Goal: Transaction & Acquisition: Purchase product/service

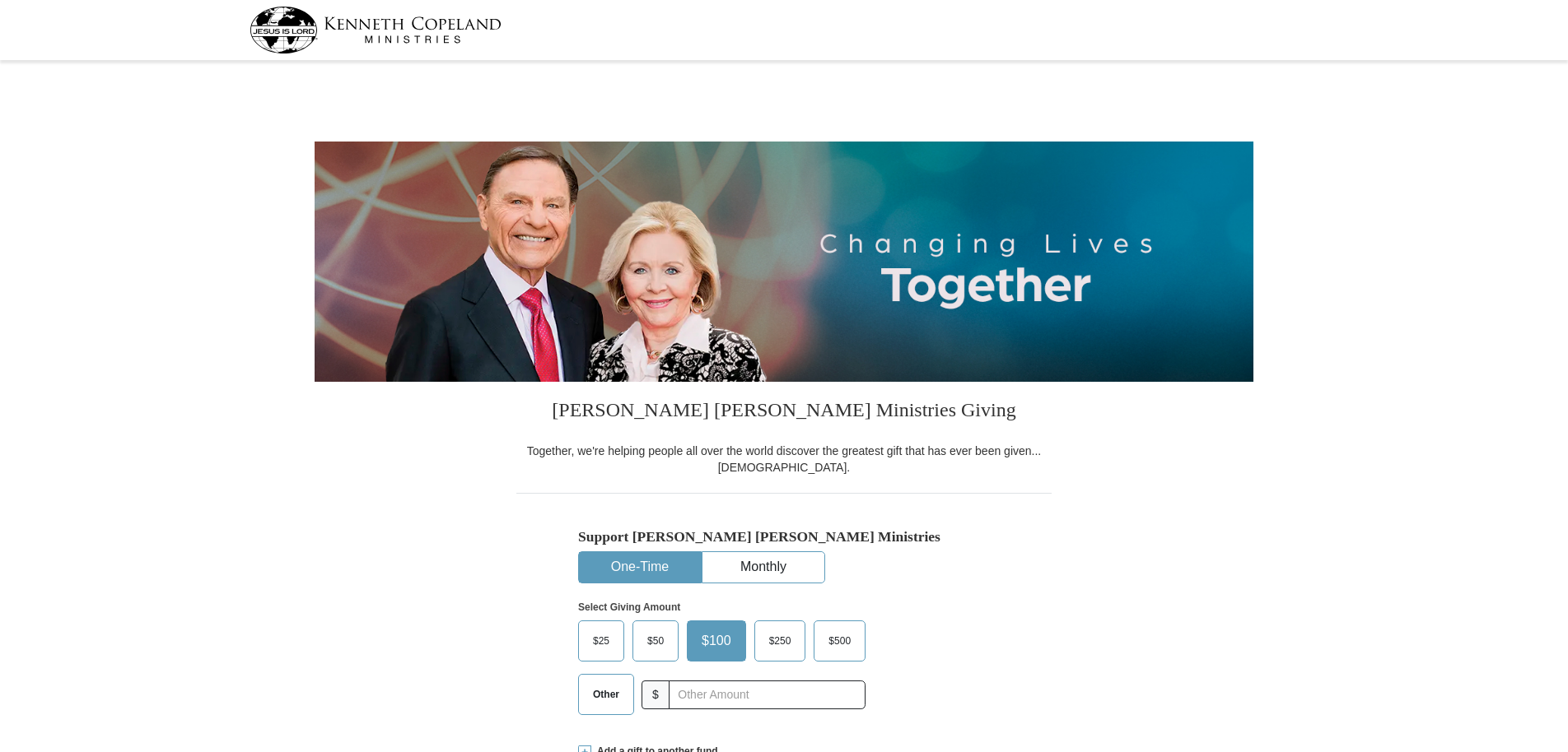
select select "AK"
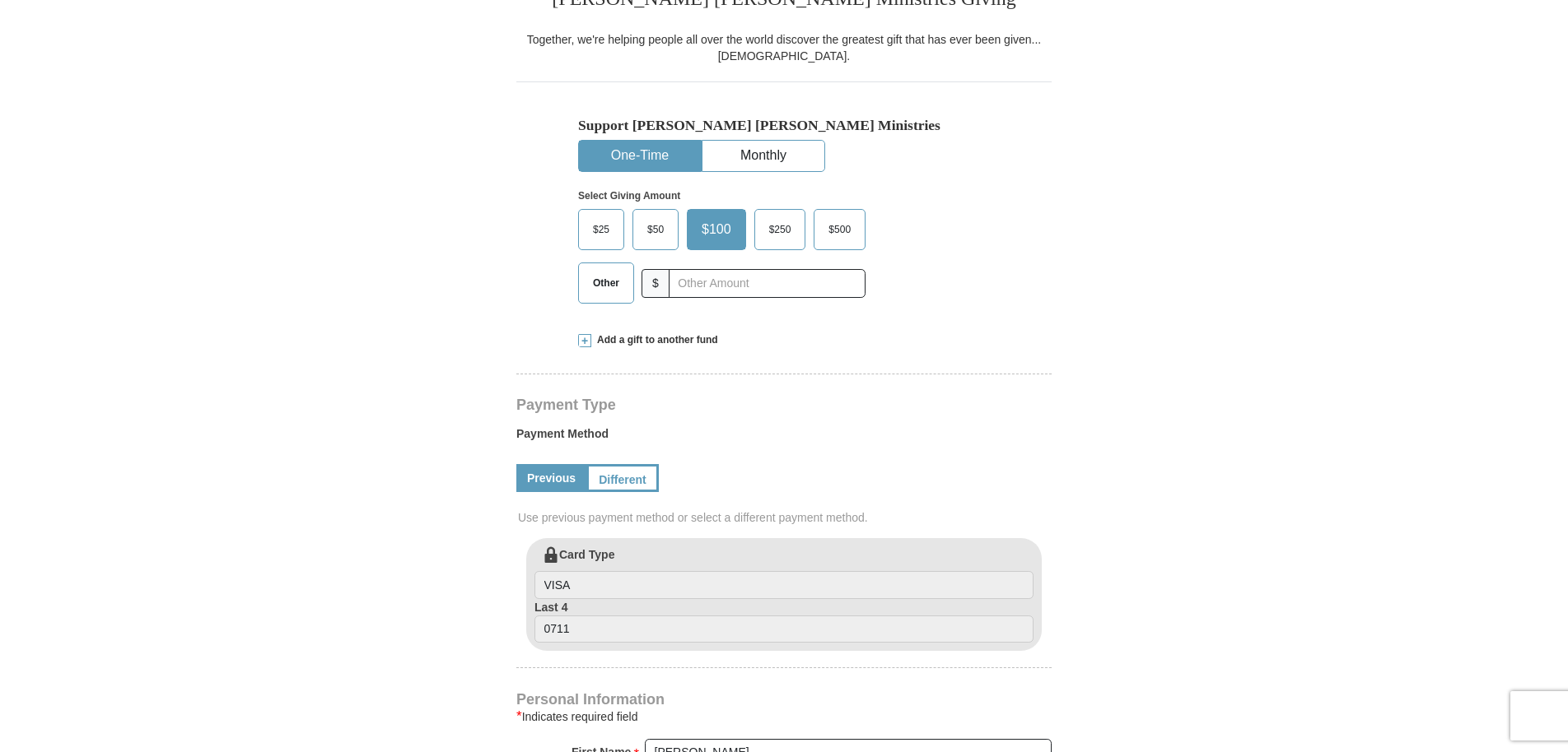
scroll to position [329, 0]
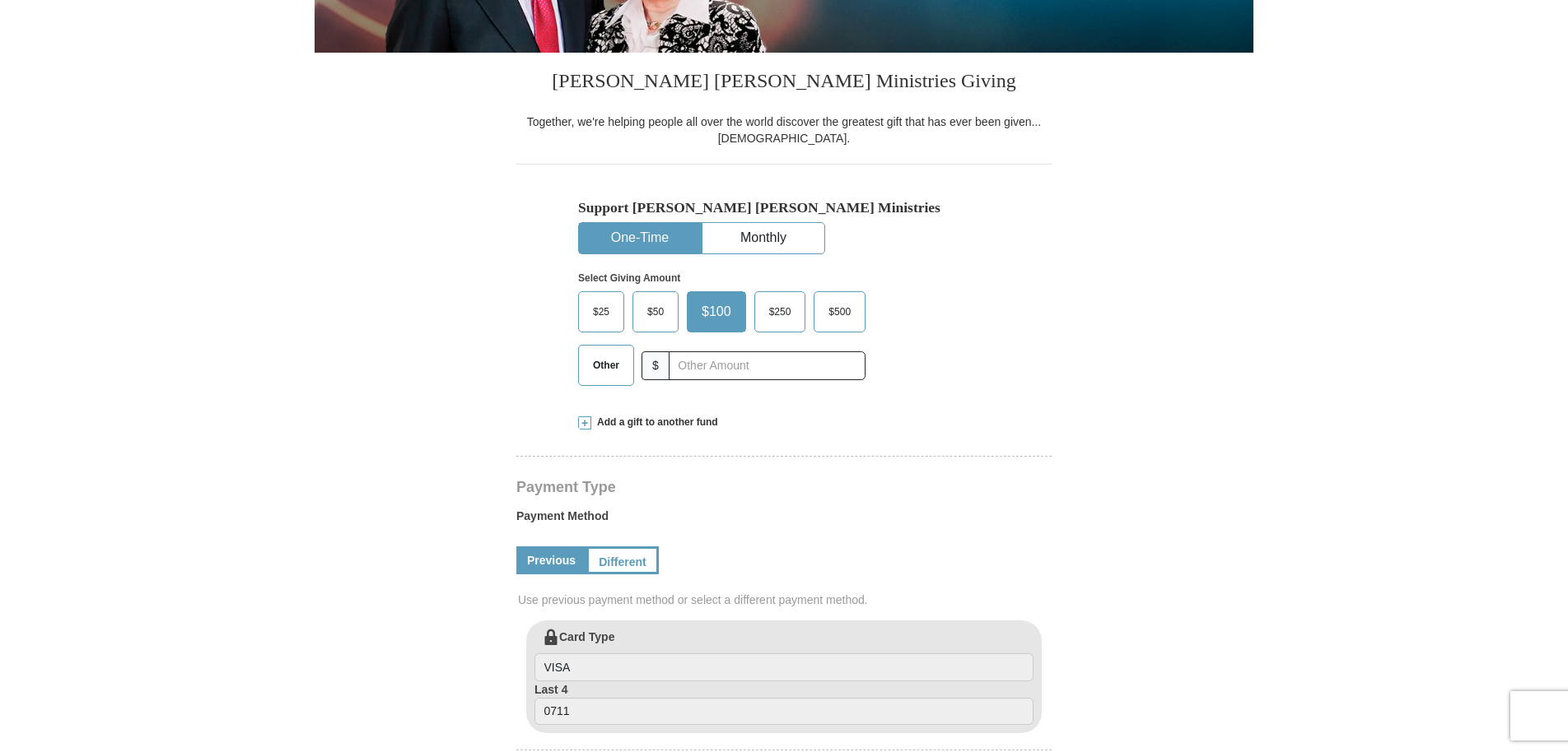
click at [606, 361] on span "Other" at bounding box center [606, 366] width 43 height 25
click at [0, 0] on input "Other" at bounding box center [0, 0] width 0 height 0
click at [700, 364] on input "text" at bounding box center [766, 366] width 182 height 28
type input "150.00"
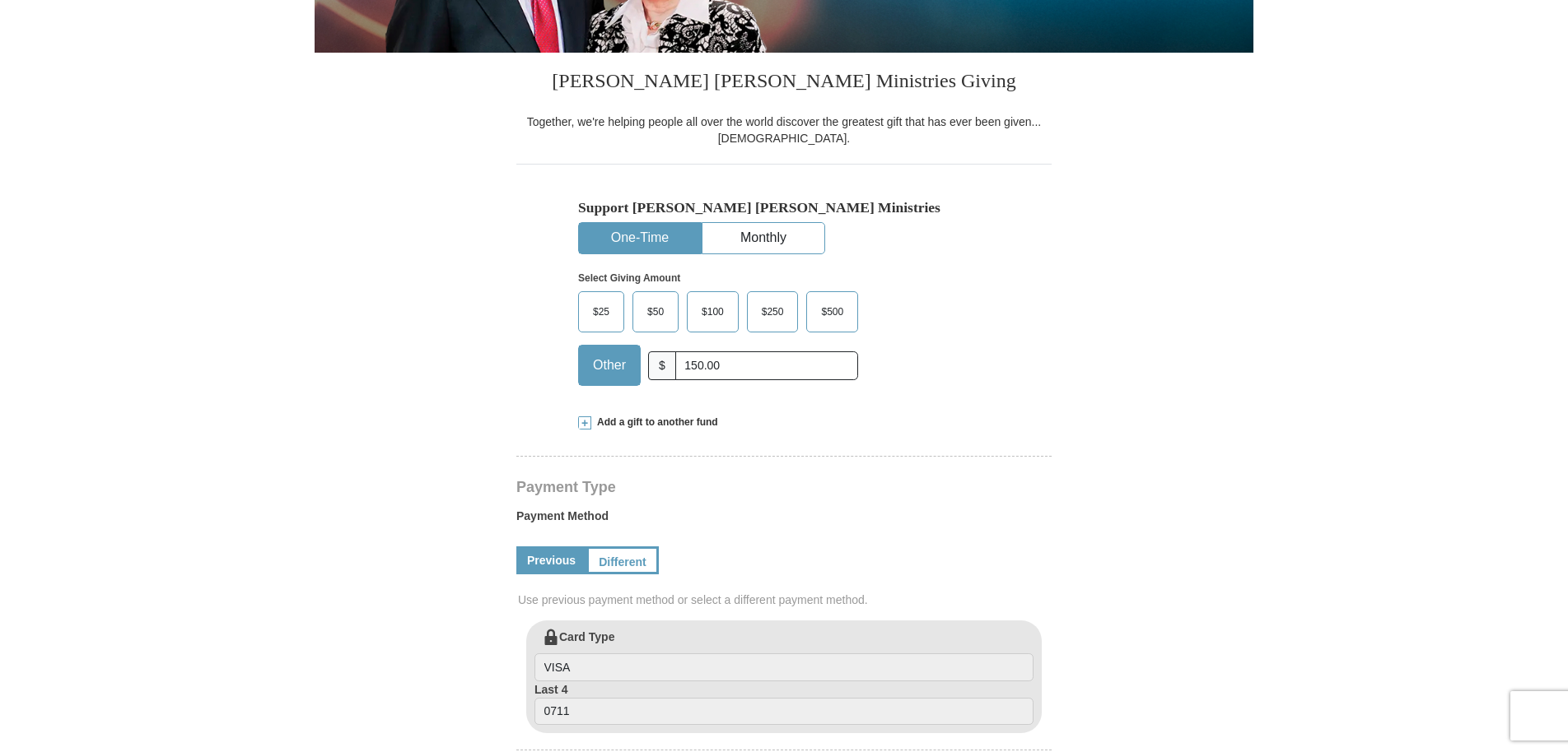
click at [918, 393] on div "$25 $50 $100 $250 $500 $" at bounding box center [750, 344] width 342 height 107
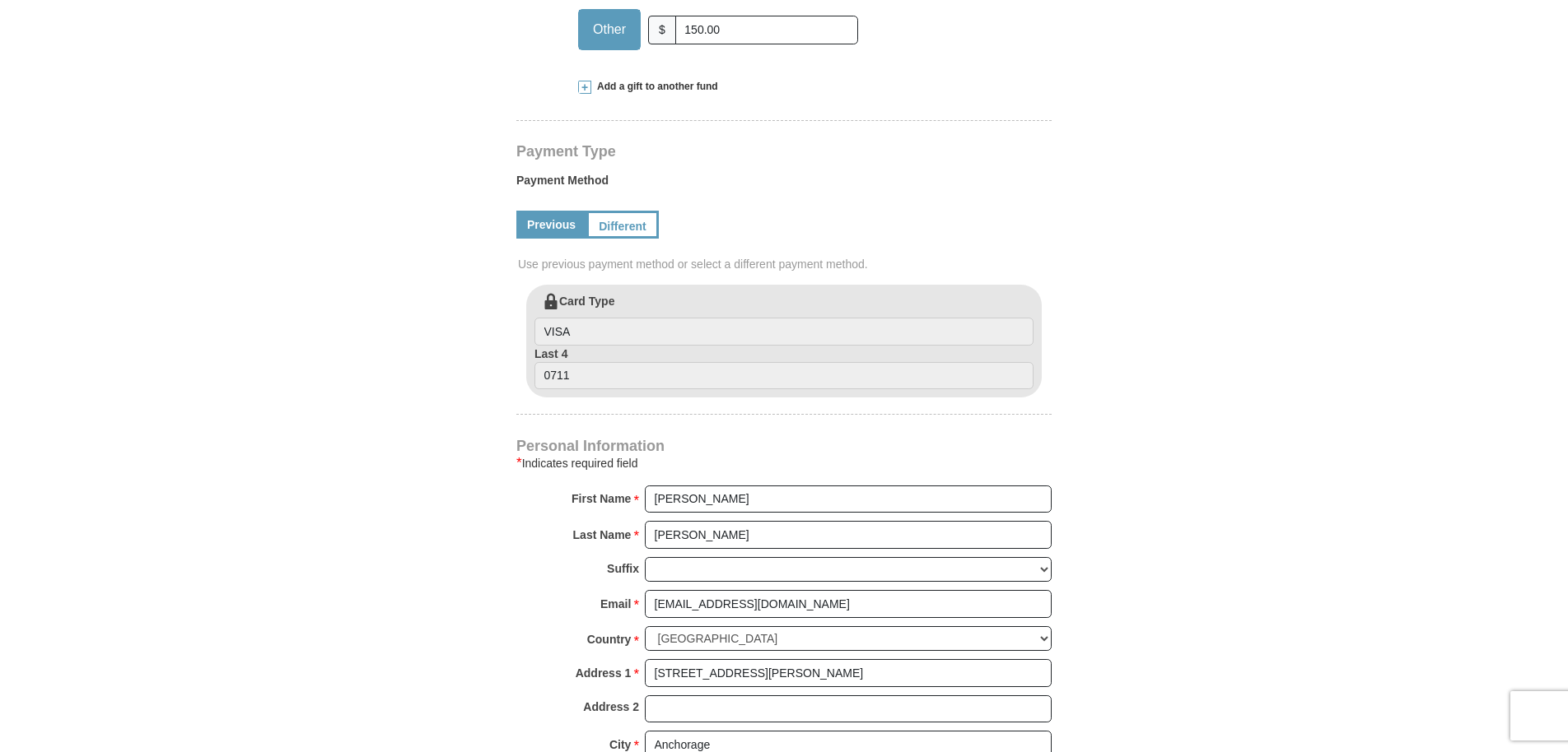
scroll to position [741, 0]
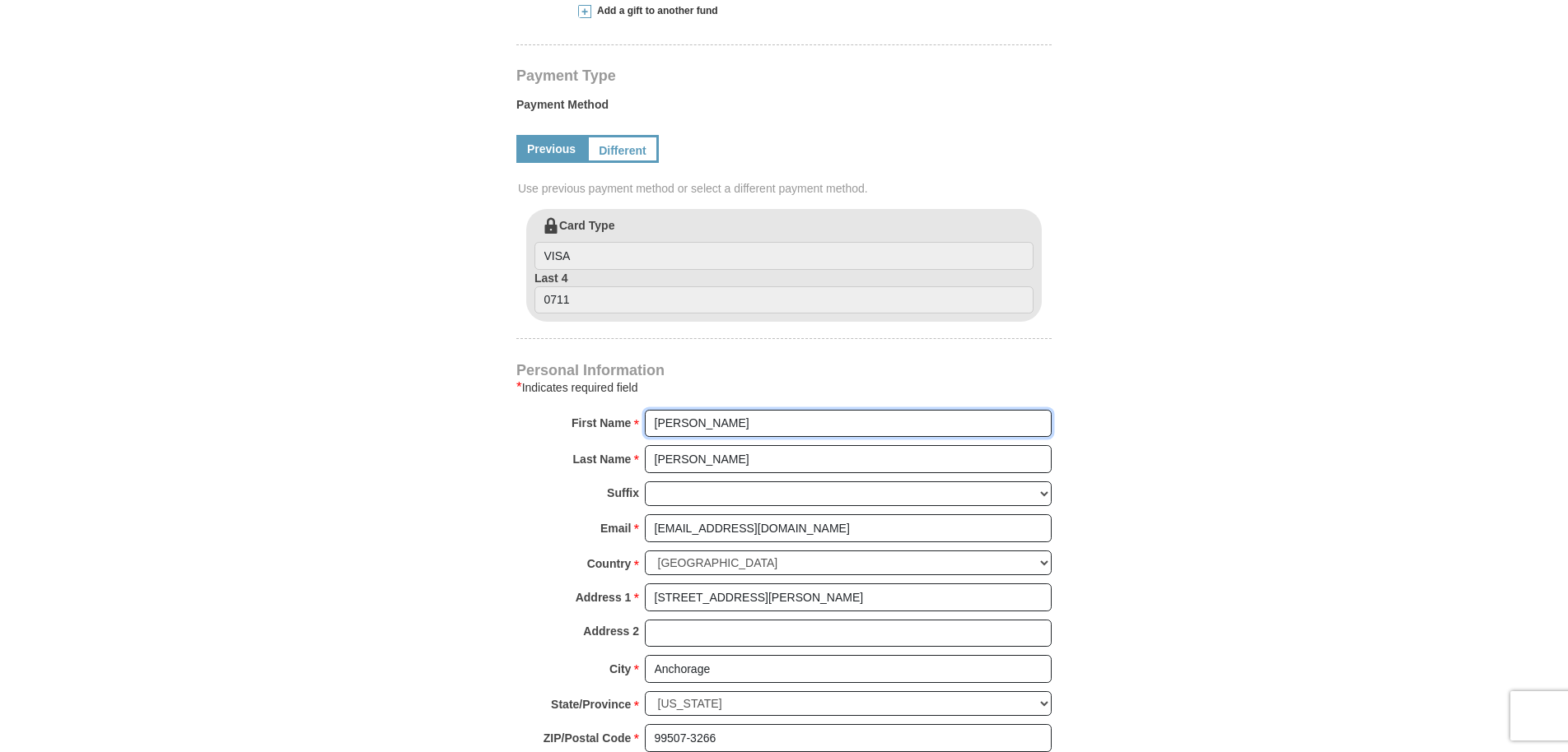
click at [691, 421] on input "[PERSON_NAME]" at bounding box center [848, 424] width 406 height 28
type input "[PERSON_NAME]"
drag, startPoint x: 437, startPoint y: 548, endPoint x: 450, endPoint y: 543, distance: 13.9
click at [444, 546] on form "[PERSON_NAME] [PERSON_NAME] Ministries Giving Together, we're helping people al…" at bounding box center [784, 212] width 939 height 1773
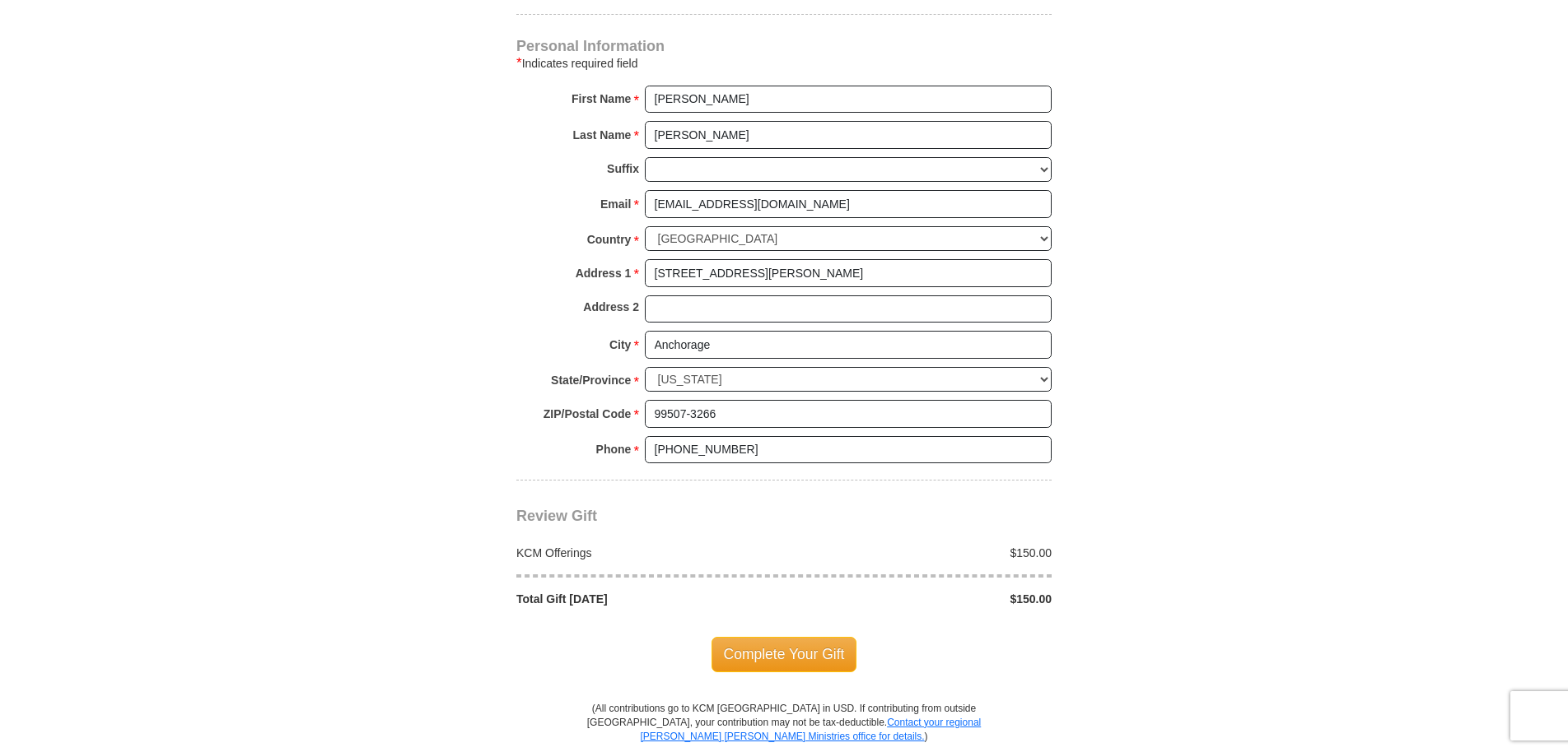
scroll to position [1070, 0]
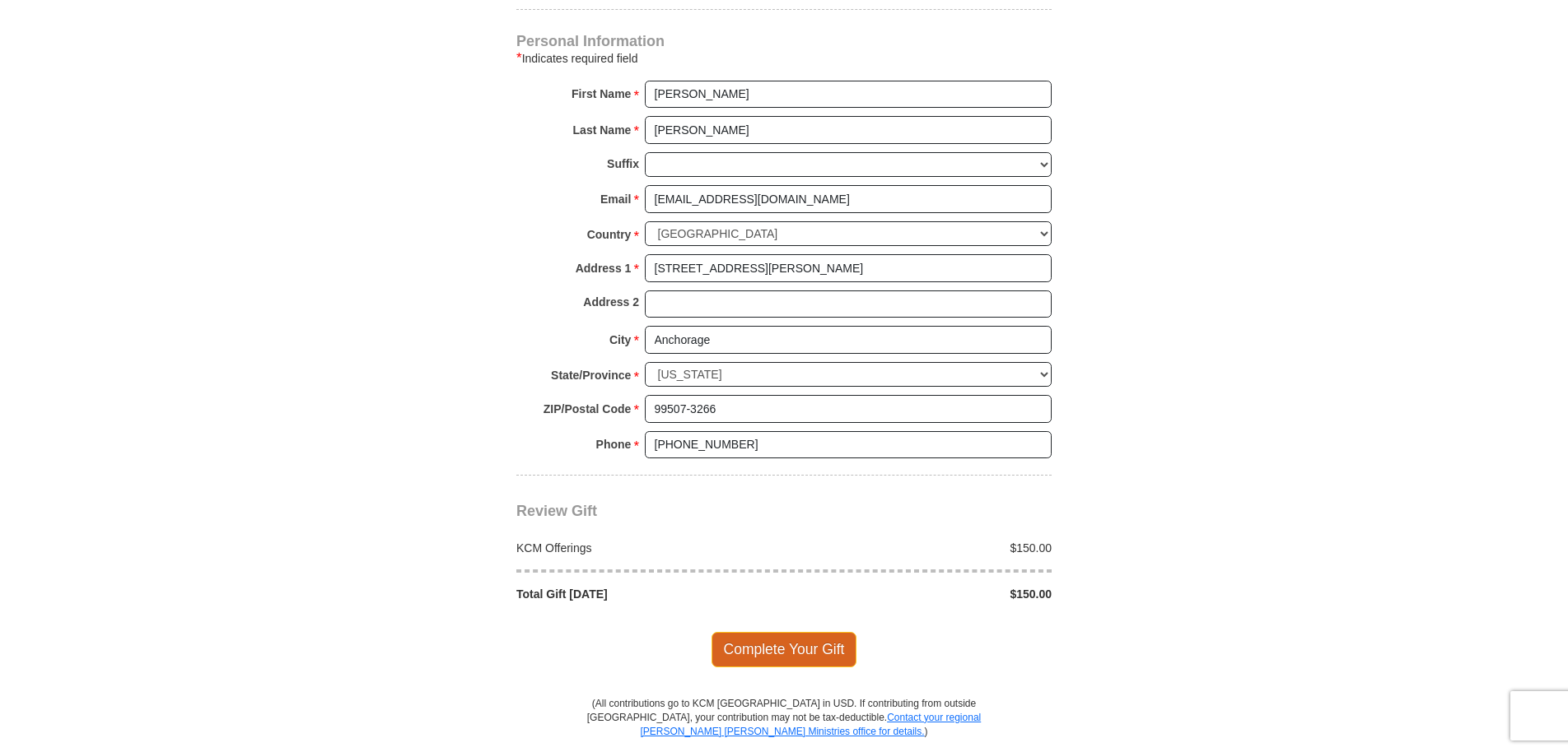
click at [796, 651] on span "Complete Your Gift" at bounding box center [784, 649] width 146 height 35
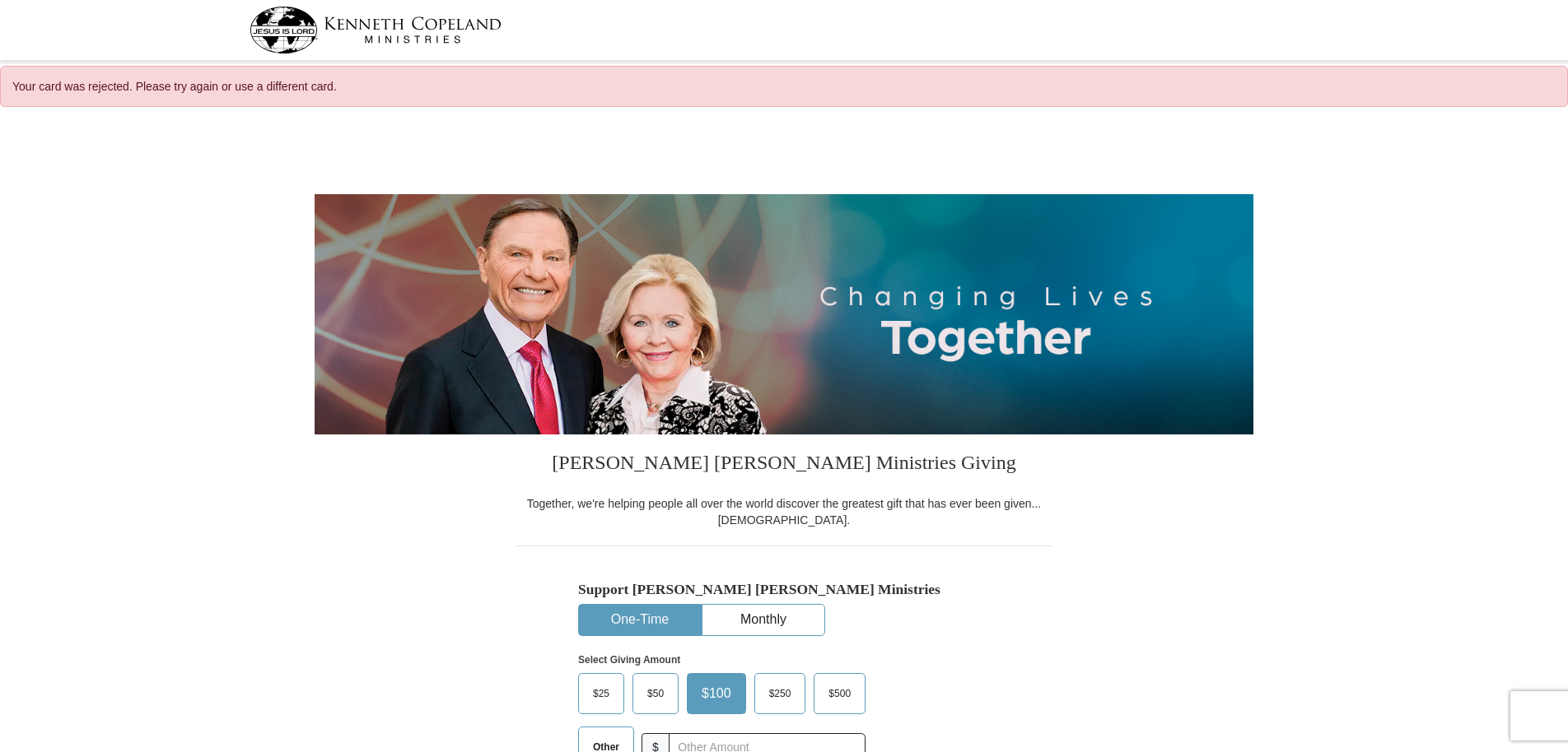
select select "AK"
